Goal: Transaction & Acquisition: Subscribe to service/newsletter

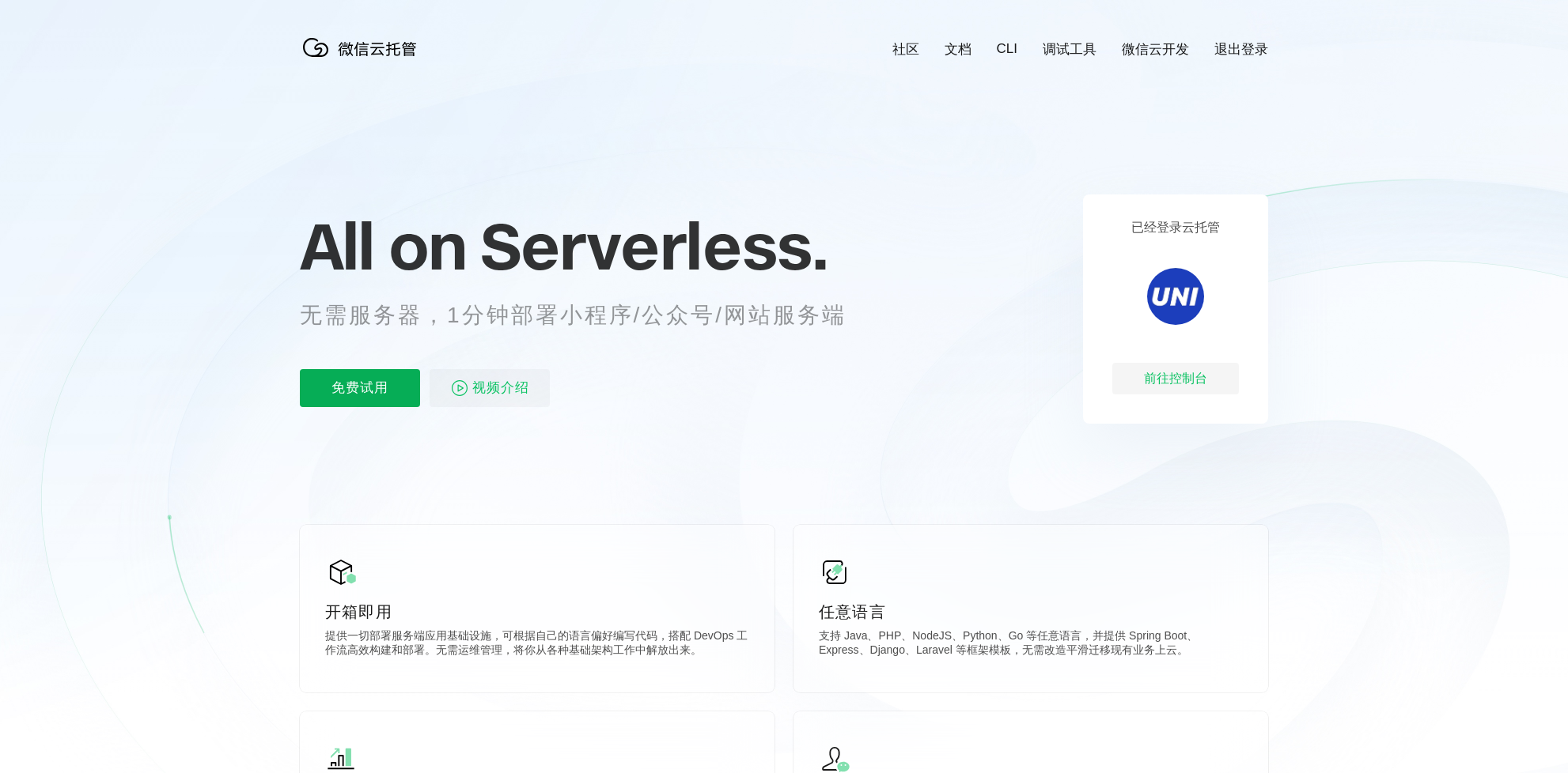
click at [398, 378] on p "免费试用" at bounding box center [360, 388] width 120 height 38
click at [1061, 55] on link "调试工具" at bounding box center [1070, 49] width 54 height 18
click at [474, 384] on span "视频介绍" at bounding box center [501, 388] width 57 height 38
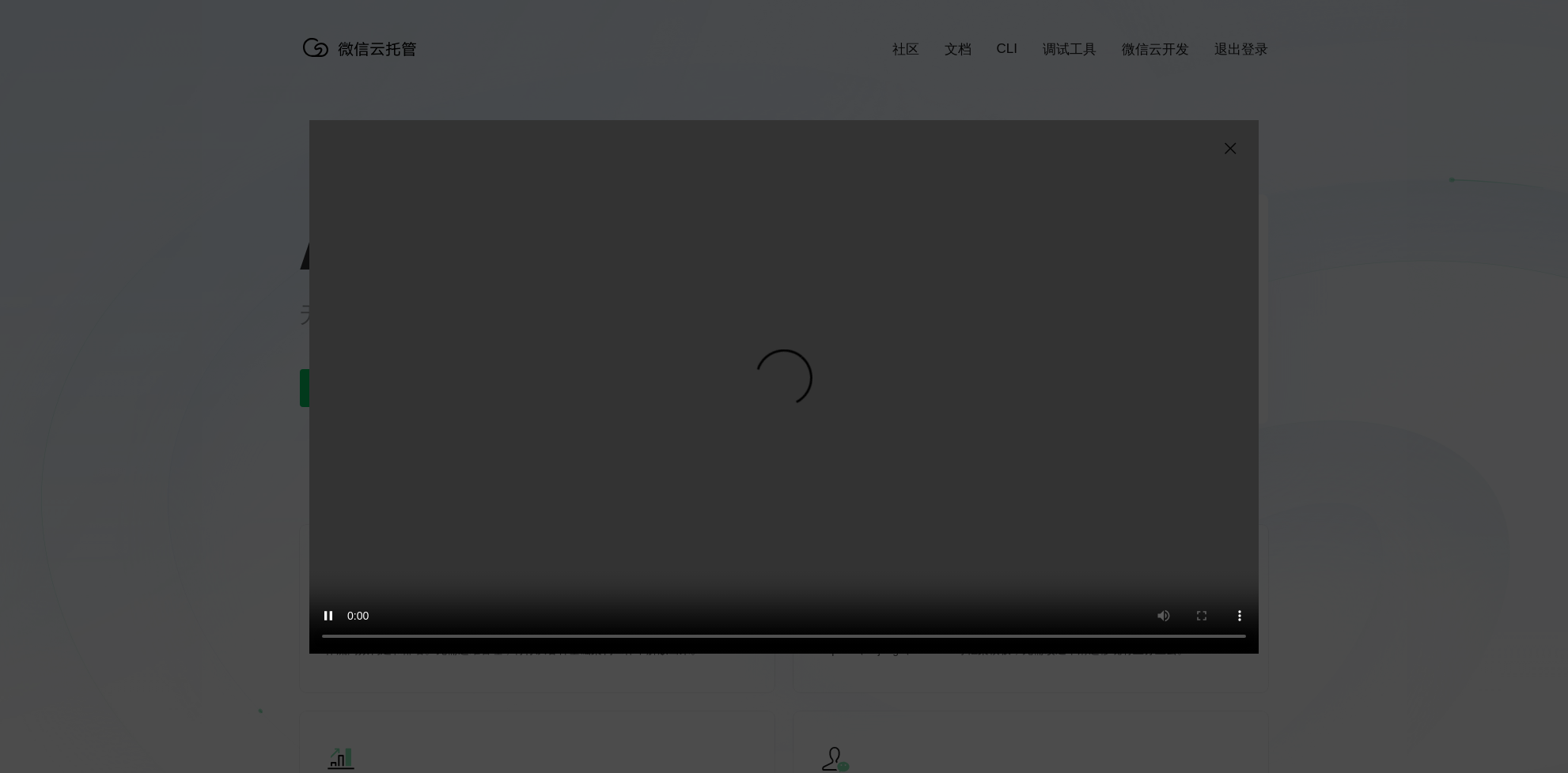
click at [1449, 293] on div "抱歉，您的浏览器暂不支持播放此视频" at bounding box center [784, 386] width 1568 height 773
click at [1227, 141] on img at bounding box center [1230, 148] width 19 height 19
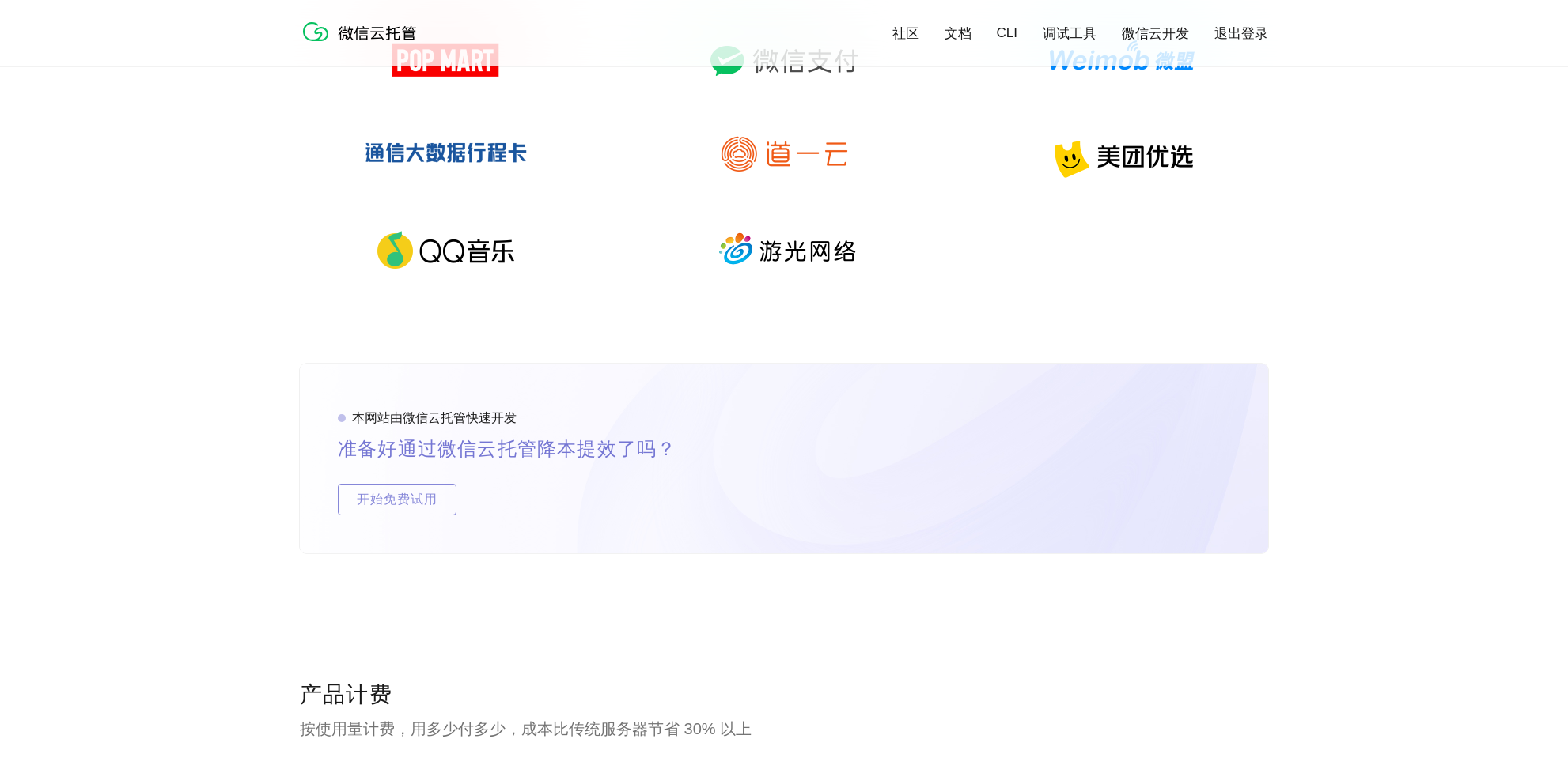
scroll to position [3203, 0]
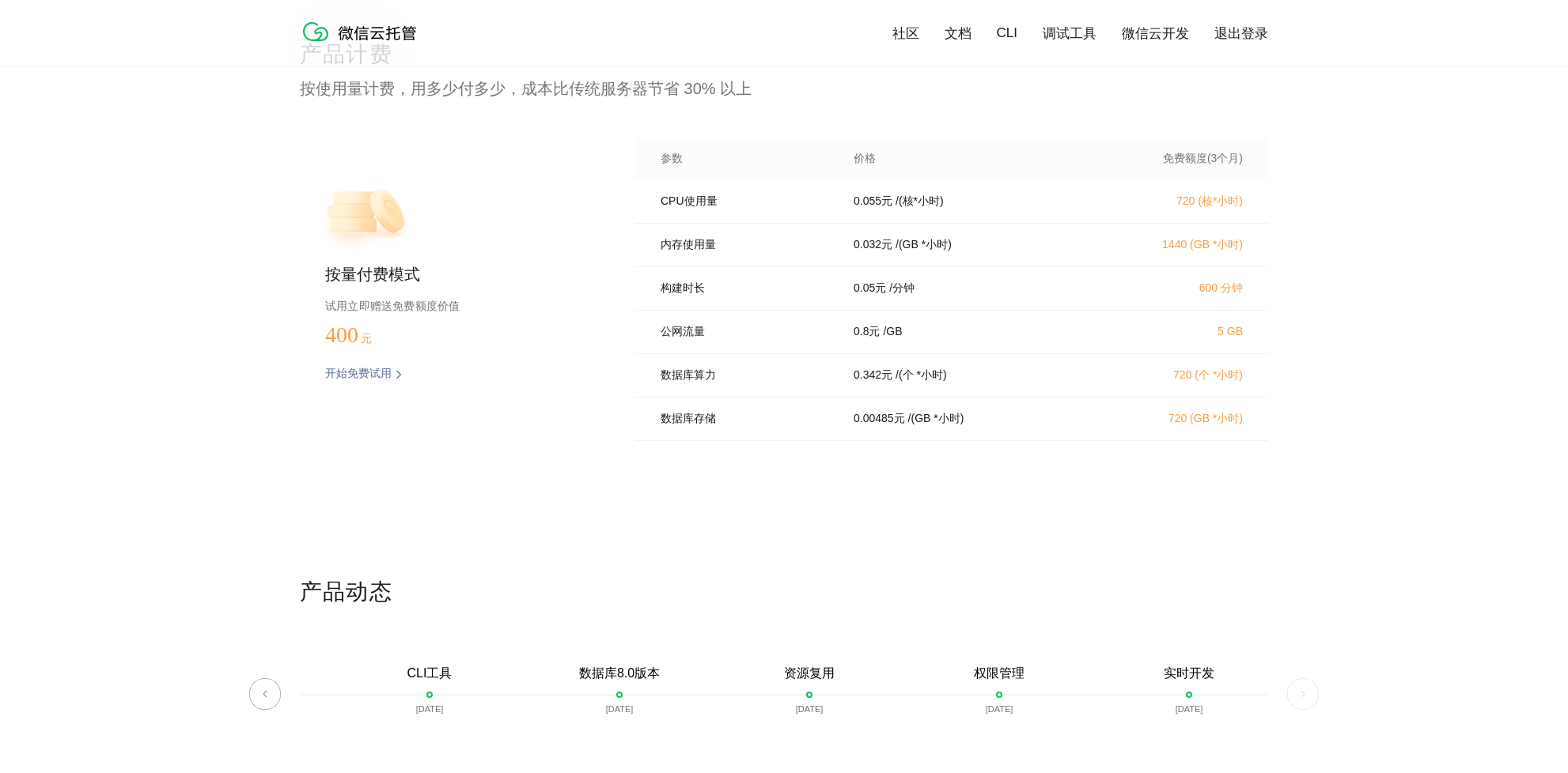
click at [352, 372] on p "开始免费试用" at bounding box center [358, 374] width 66 height 16
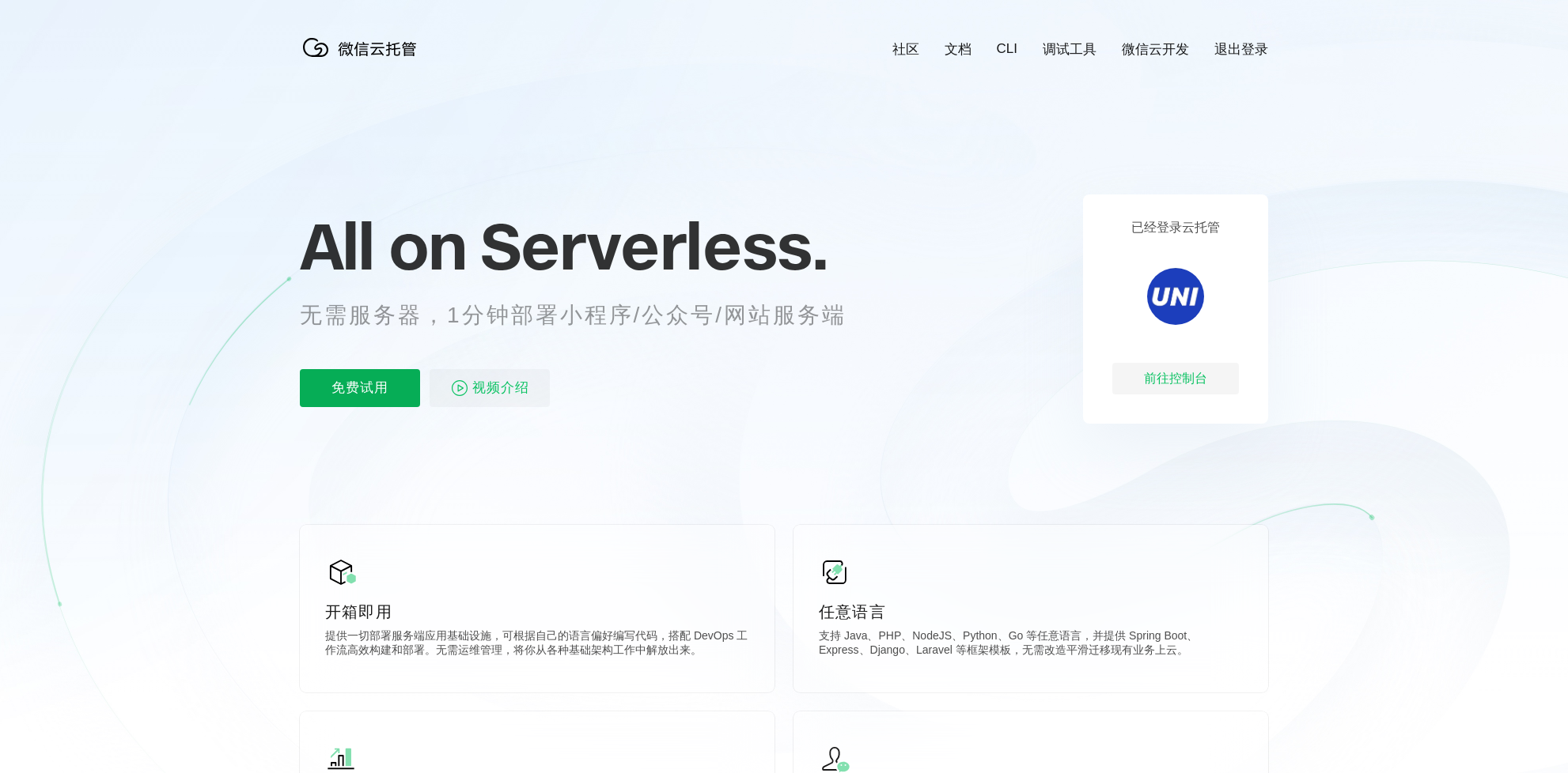
click at [312, 389] on p "免费试用" at bounding box center [360, 388] width 120 height 38
